Goal: Task Accomplishment & Management: Use online tool/utility

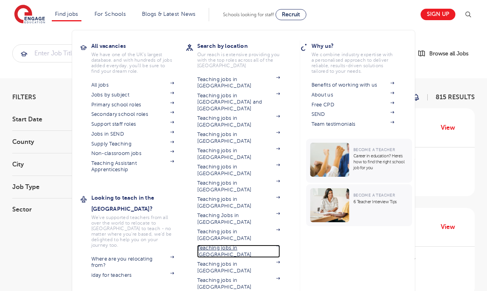
click at [243, 245] on link "Teaching jobs in [GEOGRAPHIC_DATA]" at bounding box center [238, 251] width 83 height 13
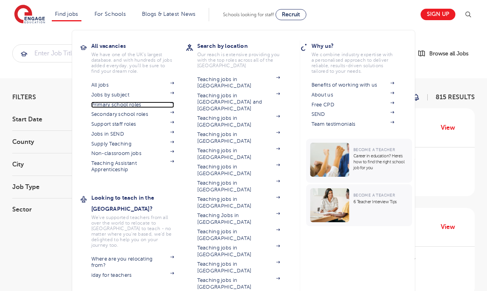
click at [127, 104] on link "Primary school roles" at bounding box center [132, 105] width 83 height 6
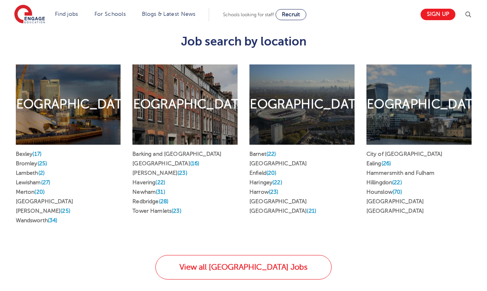
scroll to position [419, 0]
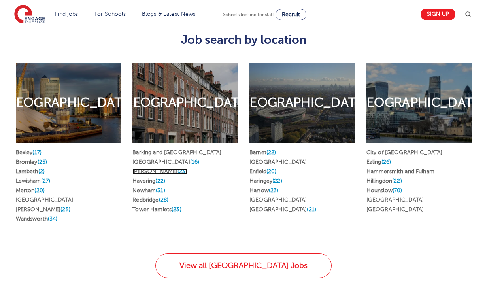
click at [152, 168] on link "Hackney (23)" at bounding box center [159, 171] width 55 height 6
click at [421, 94] on h2 "West & Central London" at bounding box center [418, 102] width 130 height 17
click at [427, 63] on div "West & Central London" at bounding box center [418, 103] width 105 height 80
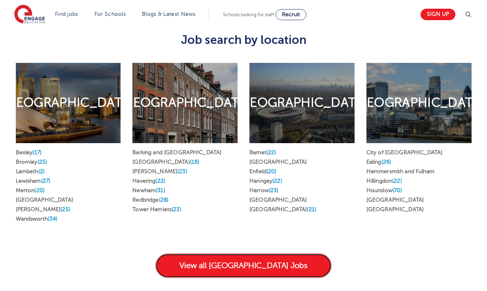
click at [276, 255] on link "View all London Jobs" at bounding box center [243, 265] width 176 height 25
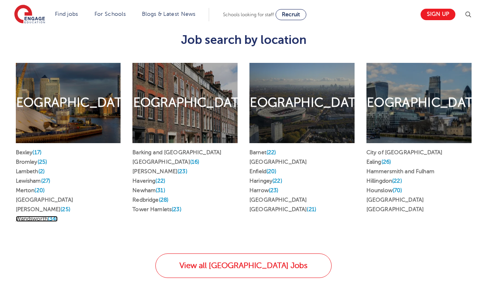
click at [55, 216] on span "(34)" at bounding box center [53, 219] width 10 height 6
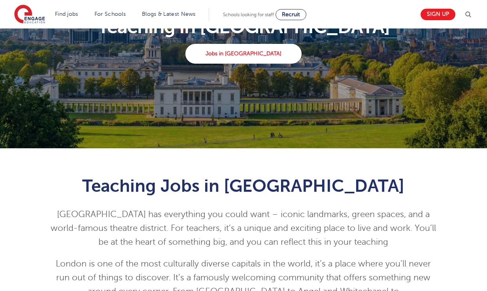
scroll to position [74, 0]
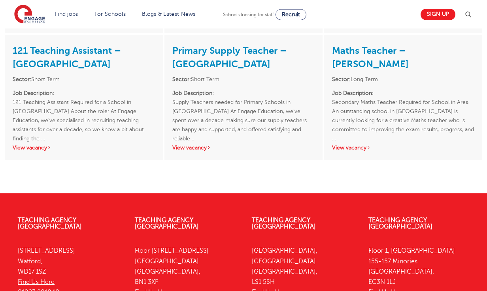
scroll to position [1541, 0]
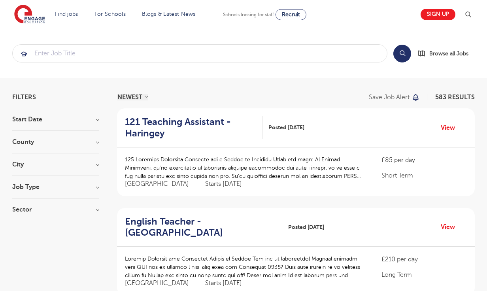
click at [26, 189] on h3 "Job Type" at bounding box center [55, 187] width 87 height 6
click at [24, 166] on h3 "City" at bounding box center [55, 164] width 87 height 6
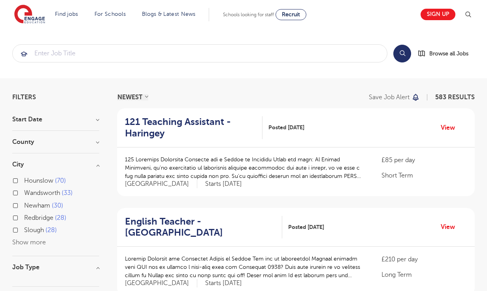
click at [24, 166] on h3 "City" at bounding box center [55, 164] width 87 height 6
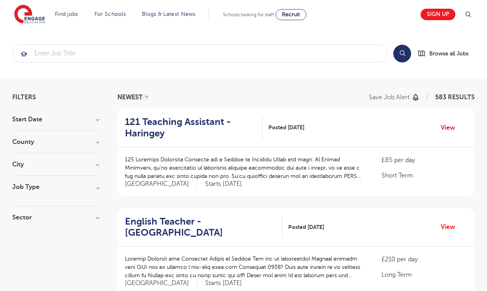
click at [26, 142] on h3 "County" at bounding box center [55, 142] width 87 height 6
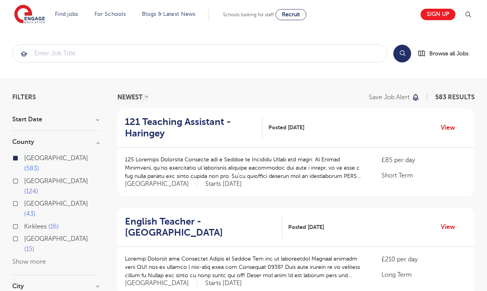
click at [26, 142] on h3 "County" at bounding box center [55, 142] width 87 height 6
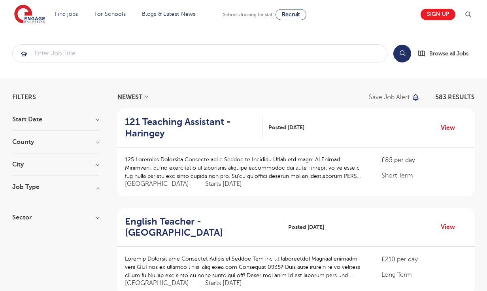
click at [33, 121] on h3 "Start Date" at bounding box center [55, 119] width 87 height 6
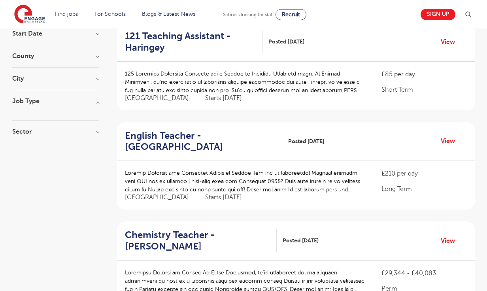
scroll to position [85, 0]
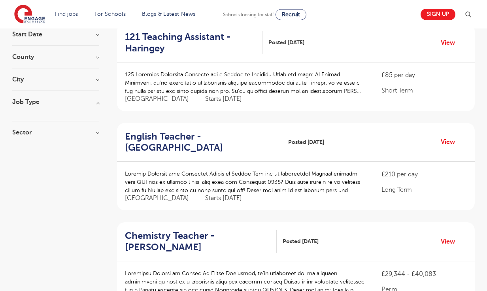
click at [97, 102] on h3 "Job Type" at bounding box center [55, 102] width 87 height 6
click at [27, 132] on h3 "Sector" at bounding box center [55, 132] width 87 height 6
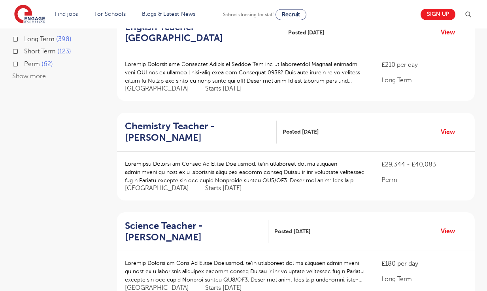
scroll to position [182, 0]
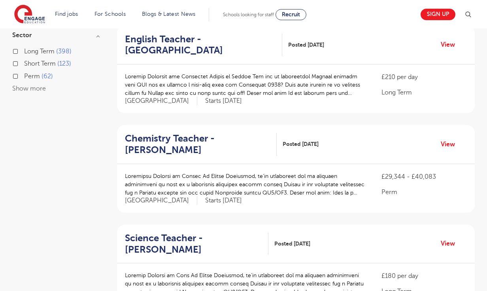
click at [24, 52] on label "Long Term 398" at bounding box center [47, 51] width 47 height 10
click at [24, 52] on input "Long Term 398" at bounding box center [26, 50] width 5 height 5
checkbox input "true"
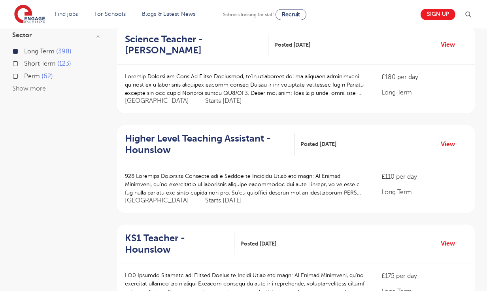
click at [24, 76] on label "Perm 62" at bounding box center [38, 76] width 29 height 10
click at [24, 76] on input "Perm 62" at bounding box center [26, 75] width 5 height 5
checkbox input "true"
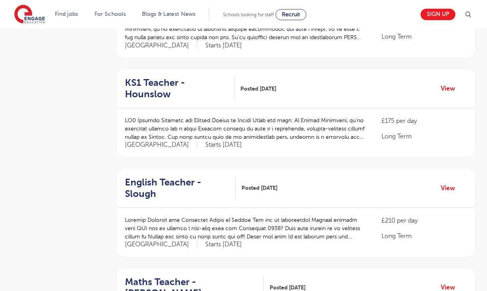
scroll to position [437, 0]
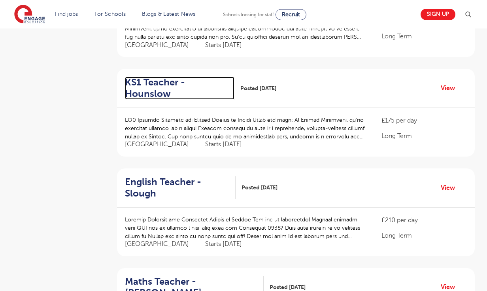
click at [149, 83] on h2 "KS1 Teacher - Hounslow" at bounding box center [176, 88] width 103 height 23
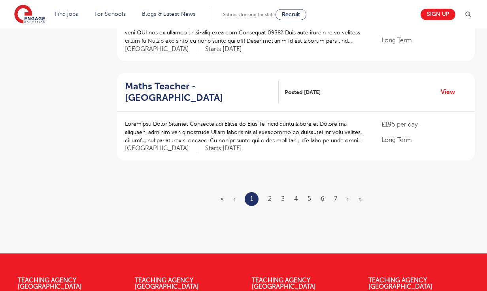
scroll to position [930, 0]
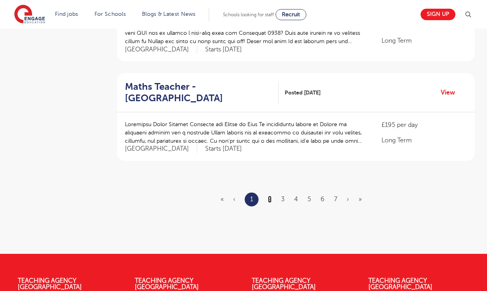
click at [270, 196] on link "2" at bounding box center [270, 199] width 4 height 7
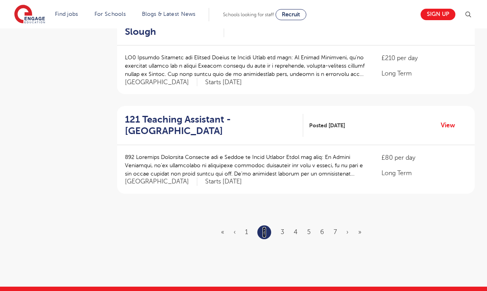
scroll to position [898, 0]
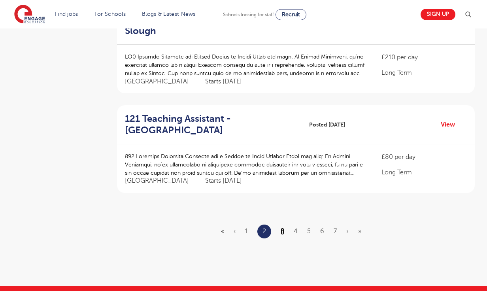
click at [282, 228] on link "3" at bounding box center [283, 231] width 4 height 7
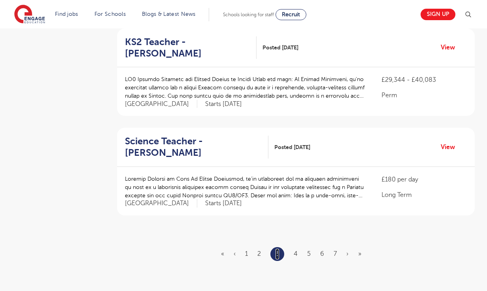
scroll to position [872, 0]
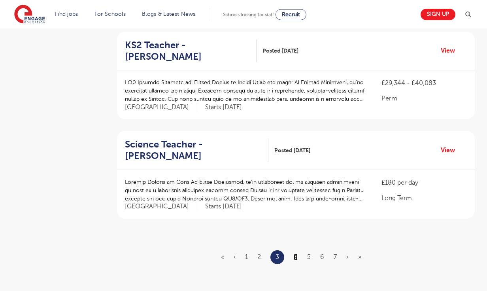
click at [296, 253] on link "4" at bounding box center [296, 256] width 4 height 7
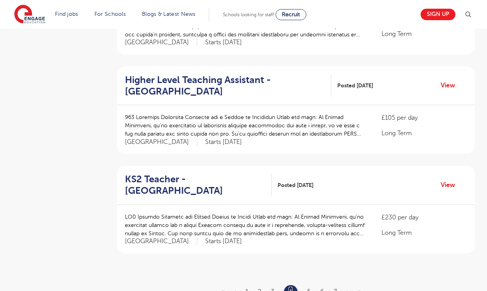
scroll to position [839, 0]
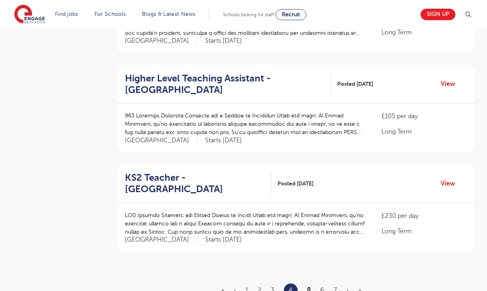
click at [308, 287] on link "5" at bounding box center [309, 290] width 4 height 7
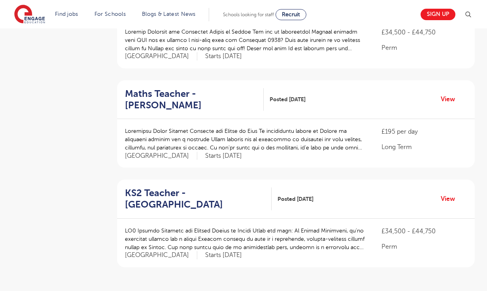
scroll to position [824, 0]
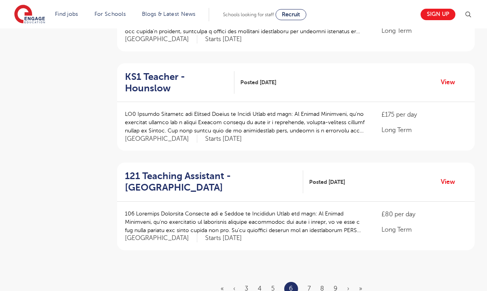
scroll to position [844, 0]
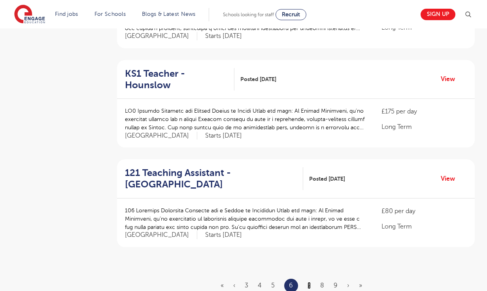
click at [308, 282] on link "7" at bounding box center [309, 285] width 3 height 7
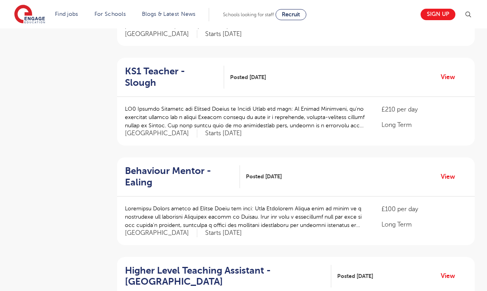
scroll to position [511, 0]
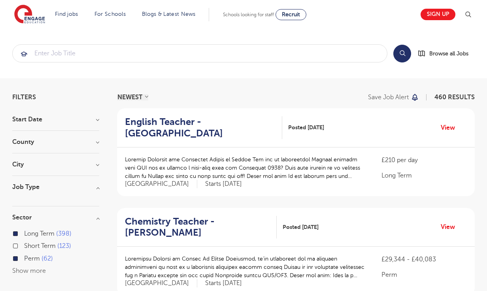
scroll to position [182, 0]
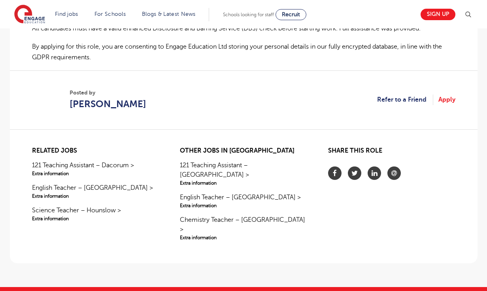
scroll to position [597, 0]
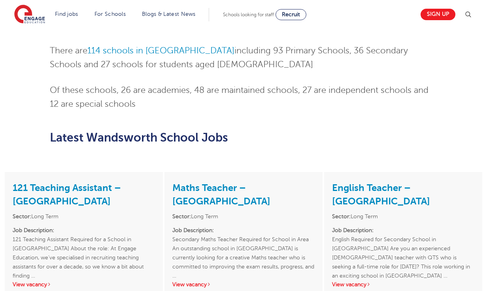
scroll to position [438, 0]
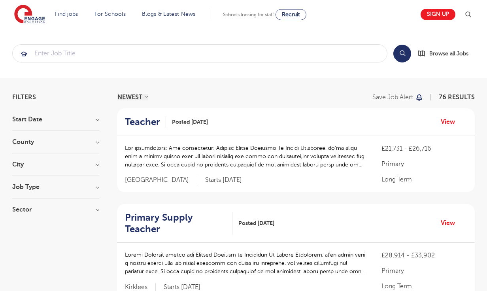
click at [64, 160] on section "Start Date September 73 October 2 November 1 Show more County Leeds 26 Kirklees…" at bounding box center [55, 168] width 87 height 104
click at [97, 165] on h3 "City" at bounding box center [55, 164] width 87 height 6
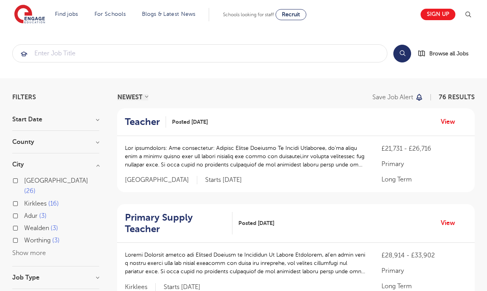
click at [30, 249] on button "Show more" at bounding box center [29, 252] width 34 height 7
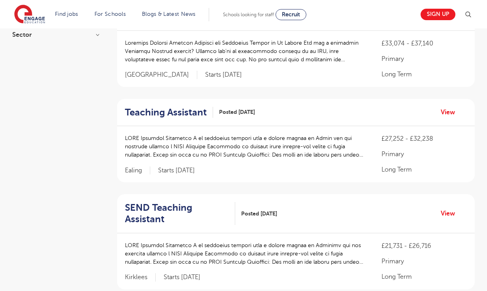
scroll to position [421, 0]
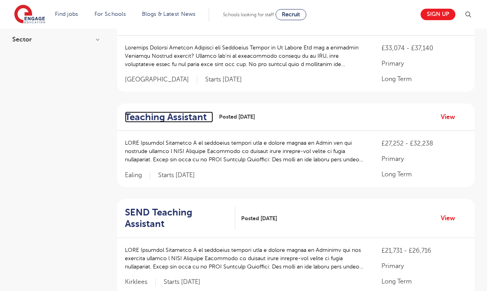
click at [184, 111] on h2 "Teaching Assistant" at bounding box center [166, 116] width 82 height 11
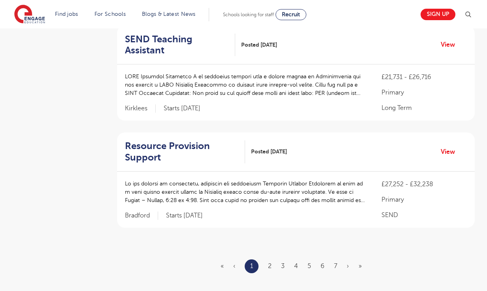
scroll to position [893, 0]
click at [270, 262] on link "2" at bounding box center [270, 265] width 4 height 7
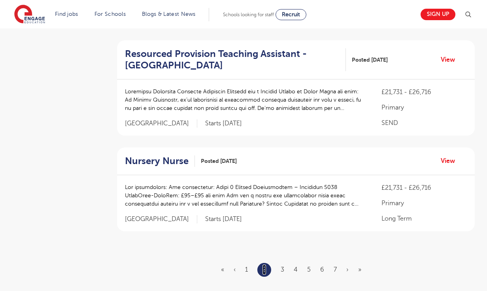
scroll to position [890, 0]
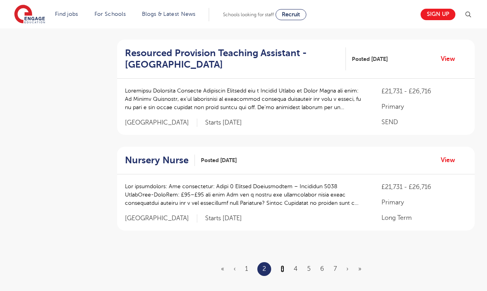
click at [284, 265] on link "3" at bounding box center [283, 268] width 4 height 7
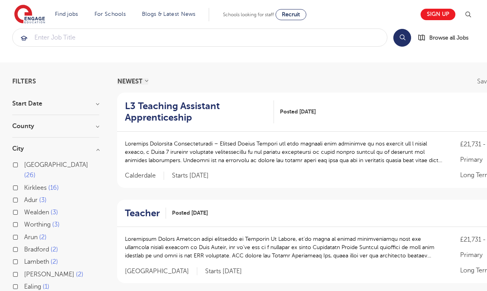
scroll to position [17, 0]
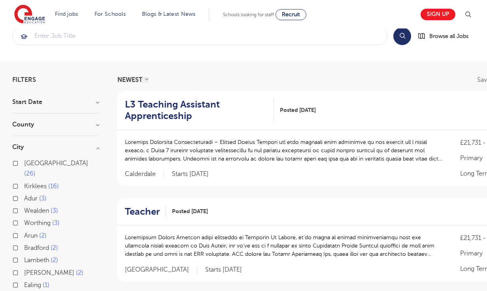
click at [99, 125] on h3 "County" at bounding box center [55, 124] width 87 height 6
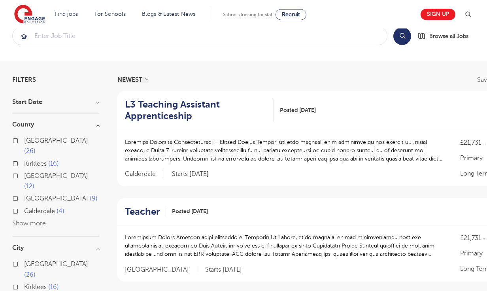
click at [28, 220] on button "Show more" at bounding box center [29, 223] width 34 height 7
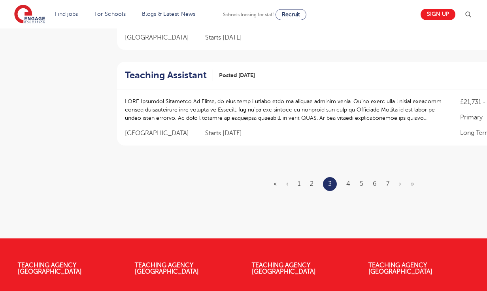
scroll to position [976, 0]
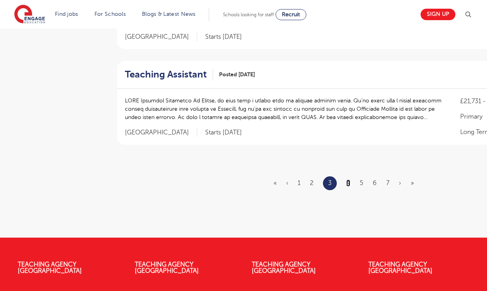
click at [347, 179] on link "4" at bounding box center [348, 182] width 4 height 7
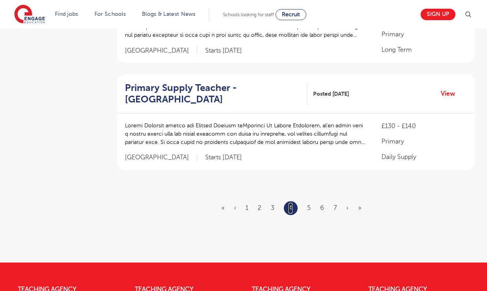
scroll to position [1002, 0]
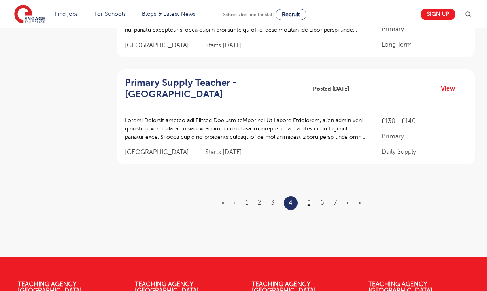
click at [307, 206] on link "5" at bounding box center [309, 202] width 4 height 7
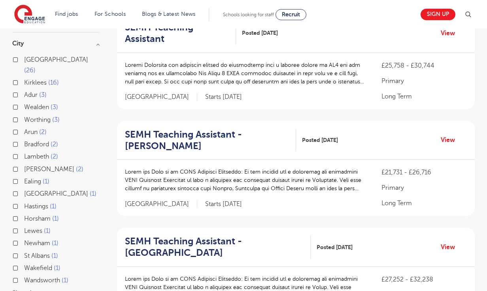
scroll to position [302, 0]
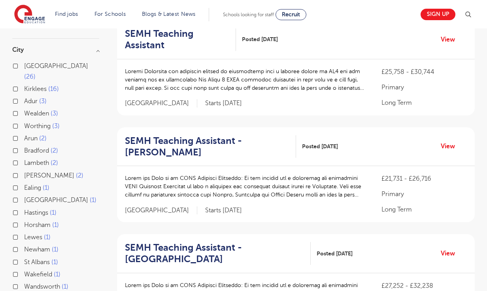
click at [24, 281] on label "Wandsworth 1" at bounding box center [46, 286] width 44 height 10
click at [24, 283] on input "Wandsworth 1" at bounding box center [26, 285] width 5 height 5
checkbox input "true"
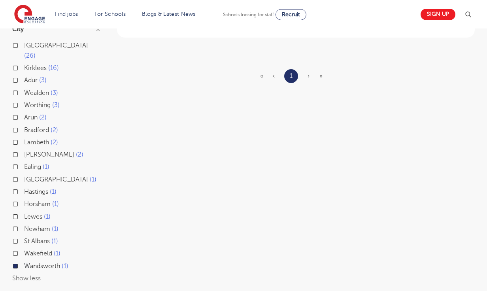
click at [24, 224] on label "Newham 1" at bounding box center [41, 229] width 34 height 10
click at [24, 225] on input "Newham 1" at bounding box center [26, 227] width 5 height 5
checkbox input "true"
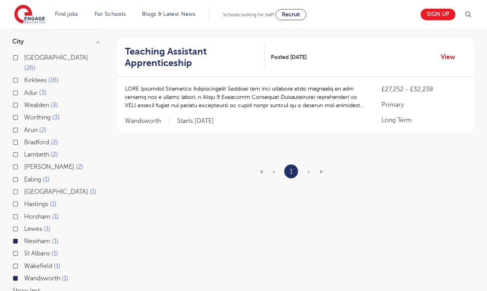
scroll to position [179, 0]
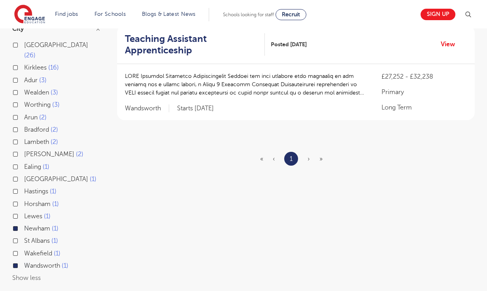
click at [24, 162] on label "Ealing 1" at bounding box center [36, 167] width 25 height 10
click at [24, 163] on input "Ealing 1" at bounding box center [26, 165] width 5 height 5
checkbox input "true"
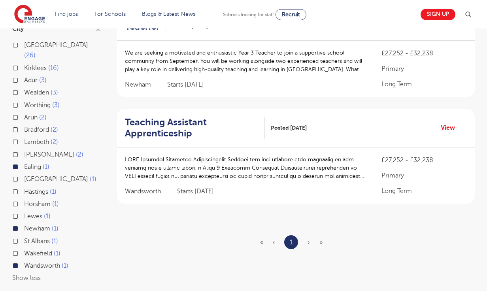
click at [24, 137] on label "Lambeth 2" at bounding box center [41, 142] width 34 height 10
click at [24, 138] on input "Lambeth 2" at bounding box center [26, 140] width 5 height 5
checkbox input "true"
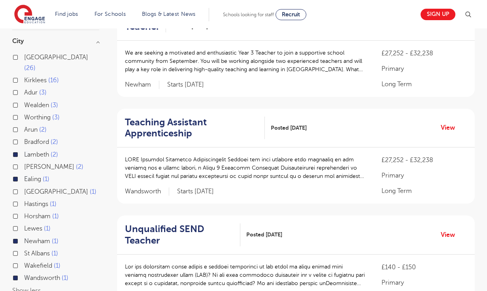
scroll to position [203, 0]
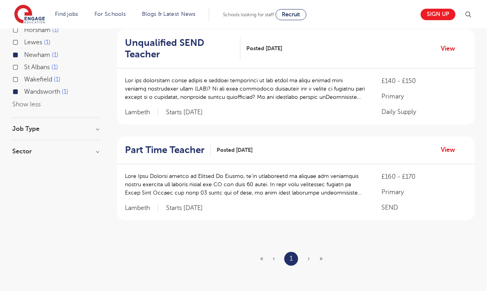
scroll to position [383, 0]
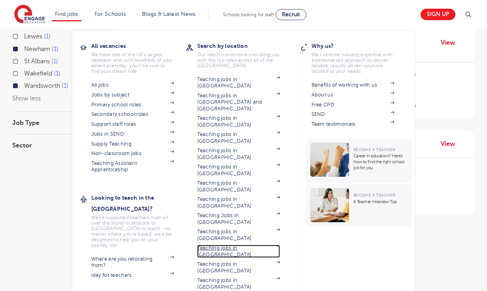
click at [235, 245] on link "Teaching jobs in [GEOGRAPHIC_DATA]" at bounding box center [238, 251] width 83 height 13
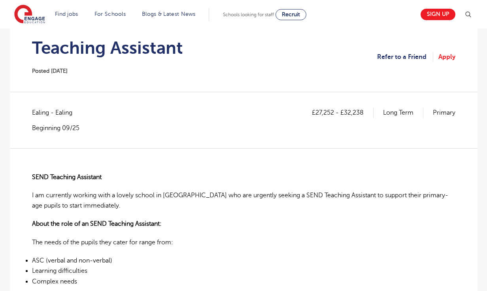
scroll to position [43, 0]
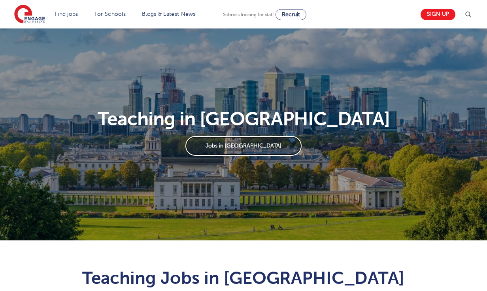
click at [248, 144] on link "Jobs in [GEOGRAPHIC_DATA]" at bounding box center [243, 146] width 116 height 20
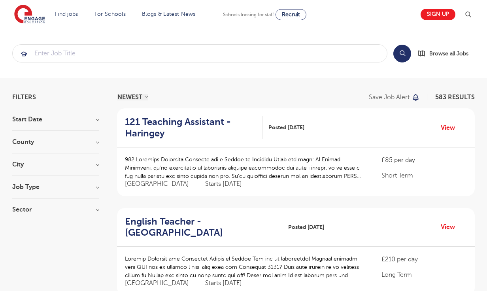
click at [31, 185] on h3 "Job Type" at bounding box center [55, 187] width 87 height 6
click at [23, 206] on h3 "Sector" at bounding box center [55, 209] width 87 height 6
click at [29, 140] on h3 "County" at bounding box center [55, 142] width 87 height 6
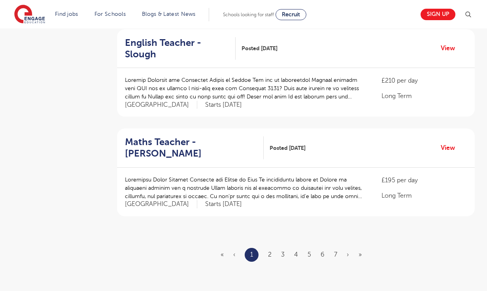
scroll to position [877, 0]
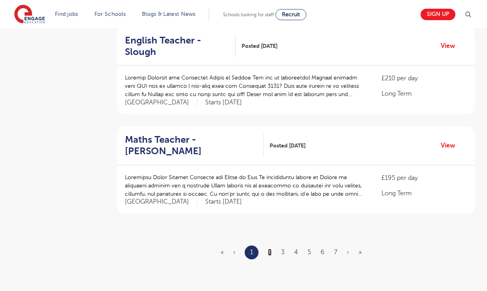
click at [269, 249] on link "2" at bounding box center [270, 252] width 4 height 7
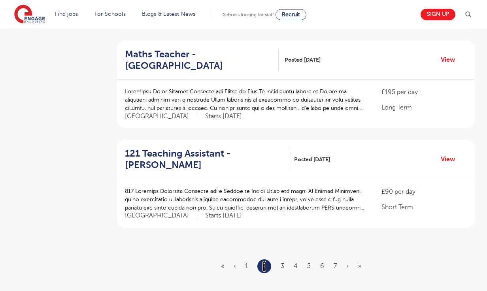
scroll to position [865, 0]
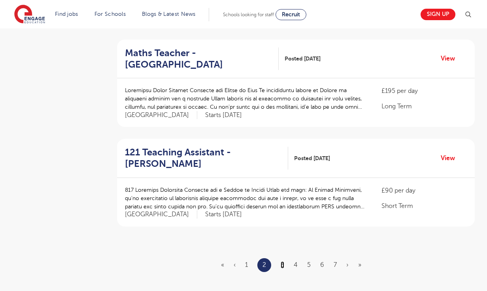
click at [283, 261] on link "3" at bounding box center [283, 264] width 4 height 7
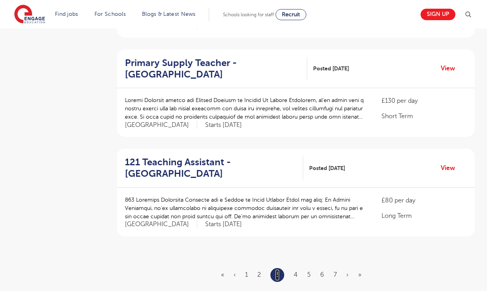
scroll to position [857, 0]
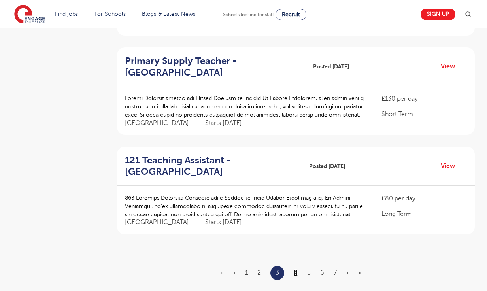
click at [296, 269] on link "4" at bounding box center [296, 272] width 4 height 7
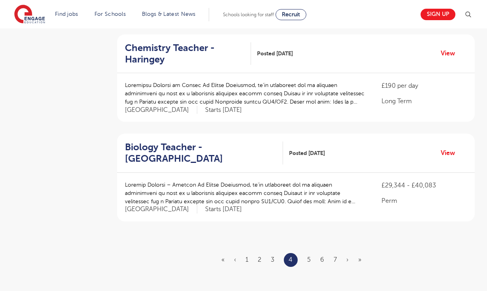
scroll to position [880, 0]
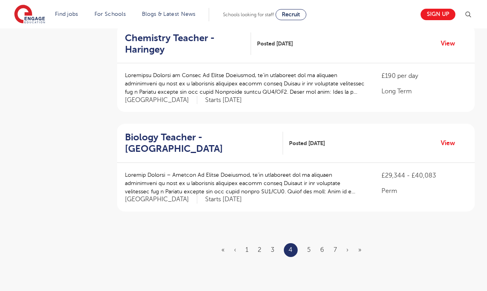
click at [306, 243] on ul "« ‹ 1 2 3 4 5 6 7 › »" at bounding box center [295, 250] width 149 height 14
click at [309, 246] on link "5" at bounding box center [309, 249] width 4 height 7
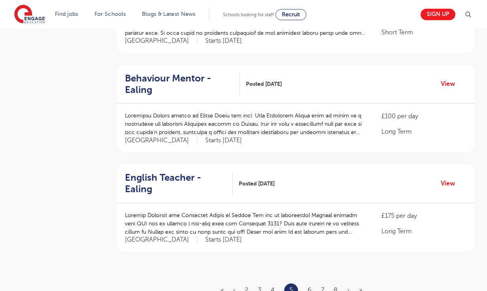
scroll to position [839, 0]
click at [308, 287] on link "6" at bounding box center [310, 290] width 4 height 7
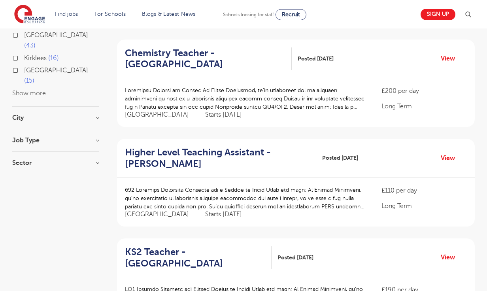
scroll to position [168, 0]
